Goal: Information Seeking & Learning: Learn about a topic

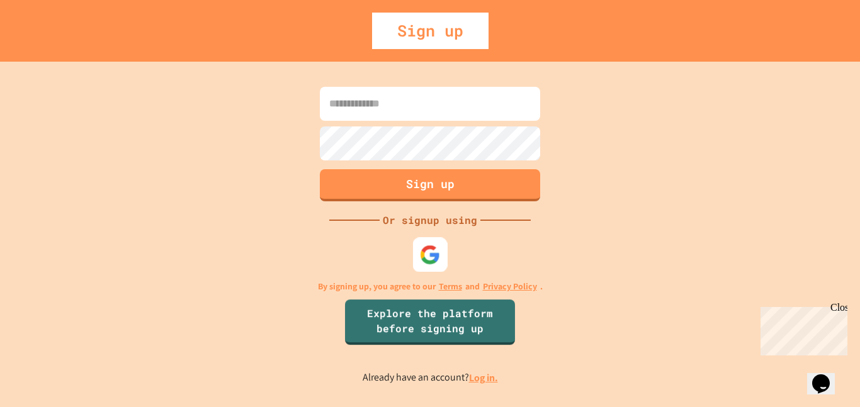
click at [432, 251] on img at bounding box center [430, 254] width 21 height 21
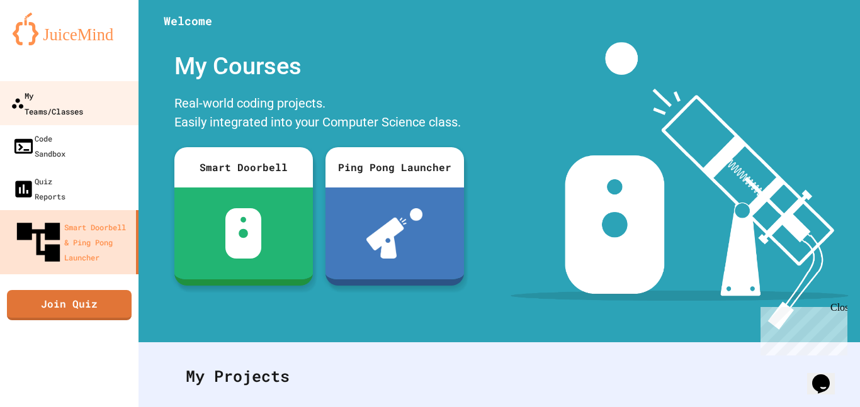
click at [61, 104] on link "My Teams/Classes" at bounding box center [69, 103] width 143 height 44
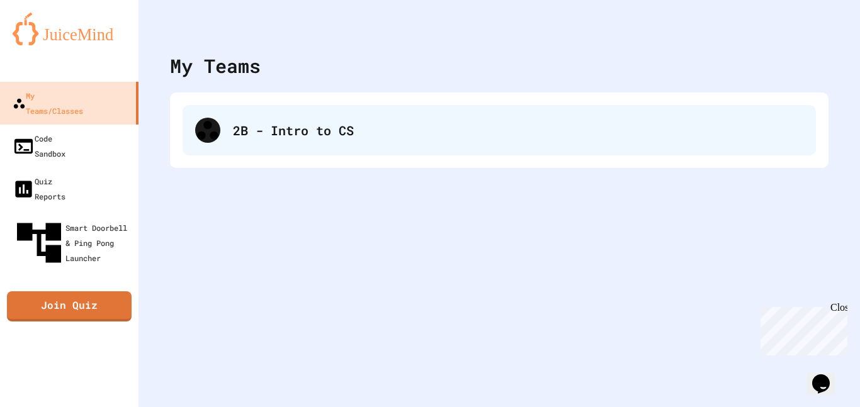
click at [317, 110] on div "2B - Intro to CS" at bounding box center [499, 130] width 633 height 50
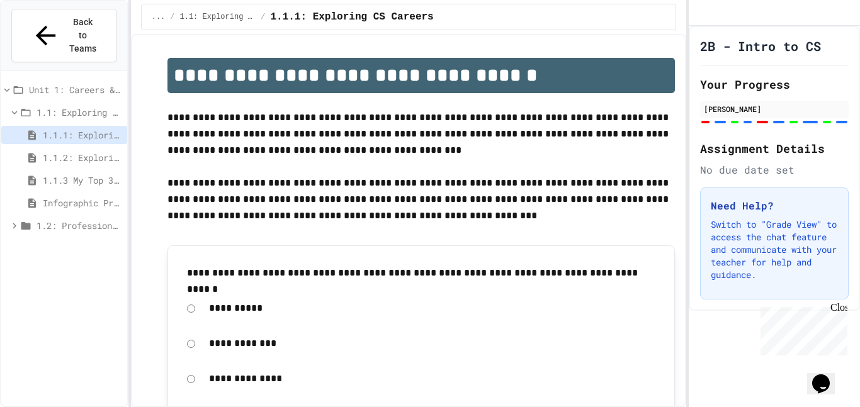
click at [68, 174] on span "1.1.3 My Top 3 CS Careers!" at bounding box center [82, 180] width 79 height 13
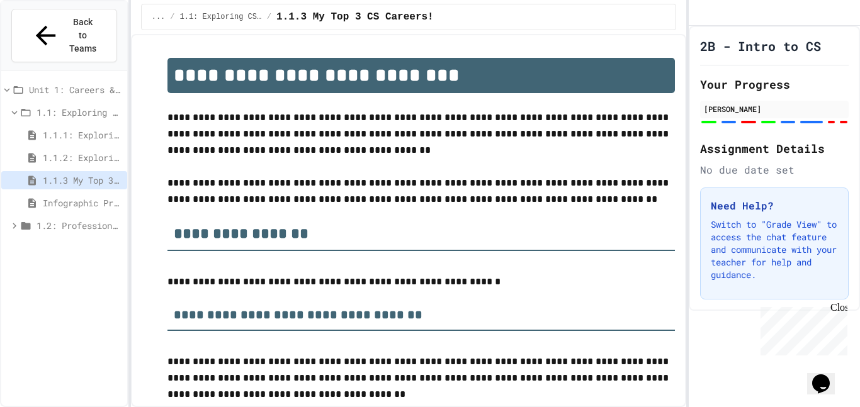
click at [49, 128] on span "1.1.1: Exploring CS Careers" at bounding box center [82, 134] width 79 height 13
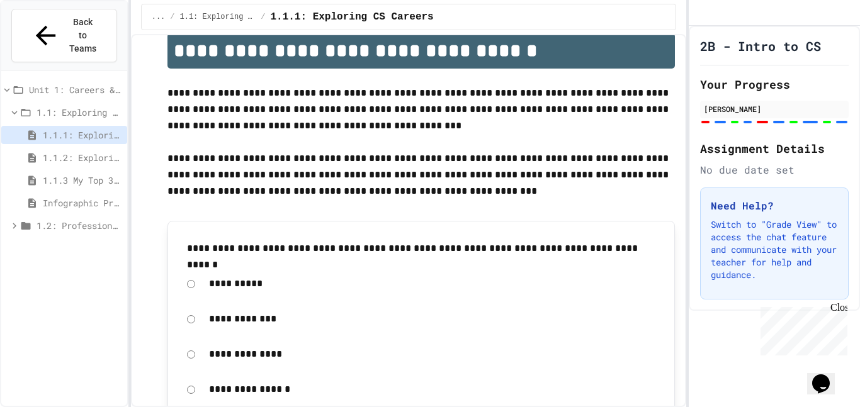
scroll to position [28, 0]
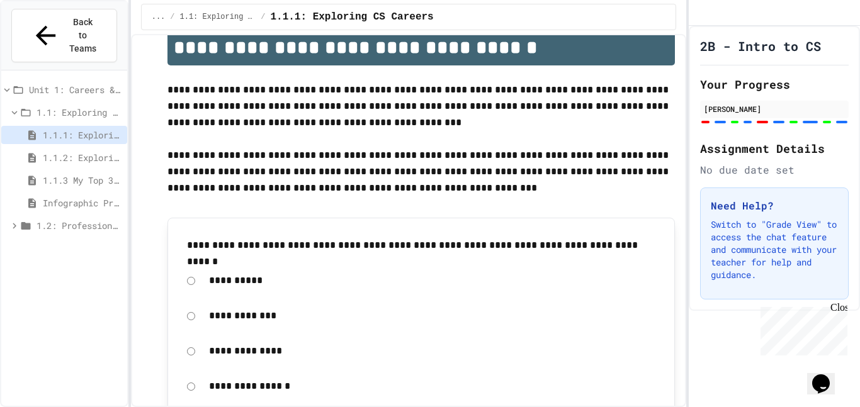
click at [104, 149] on div "1.1.2: Exploring CS Careers - Review" at bounding box center [64, 158] width 126 height 18
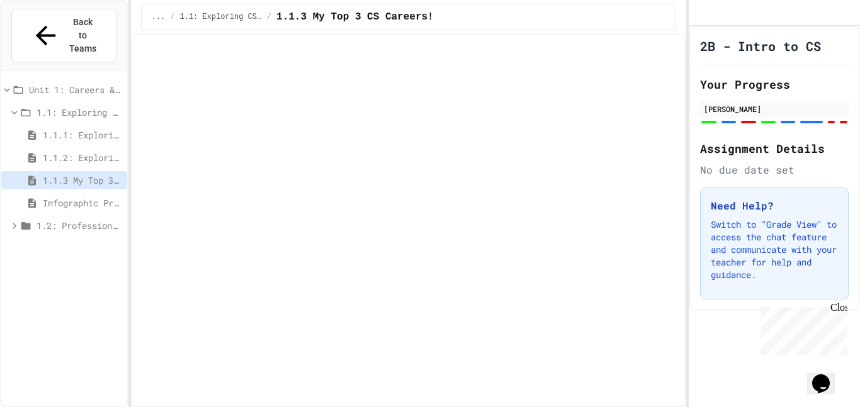
click at [47, 196] on span "Infographic Project: Your favorite CS" at bounding box center [82, 202] width 79 height 13
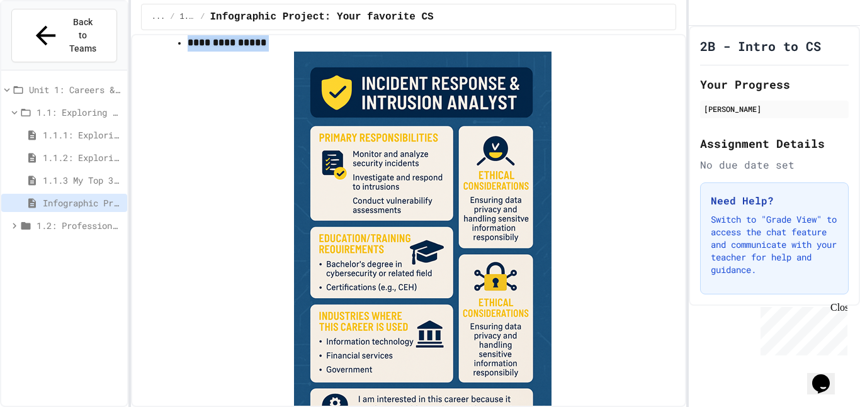
scroll to position [1728, 0]
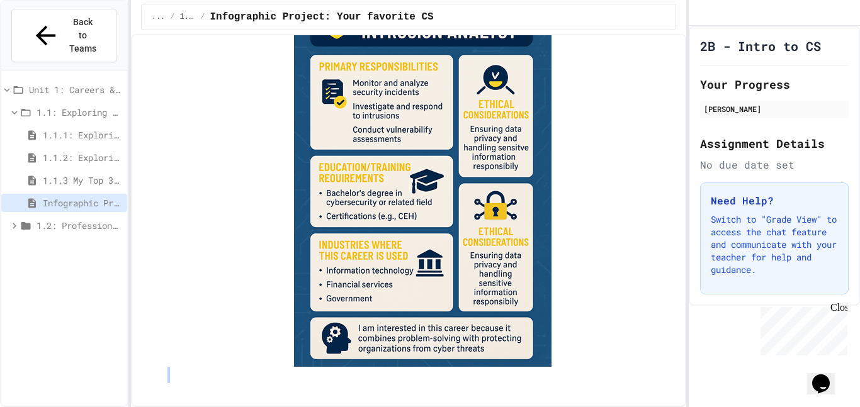
drag, startPoint x: 176, startPoint y: 83, endPoint x: 558, endPoint y: 385, distance: 487.6
copy div "**********"
